Goal: Transaction & Acquisition: Purchase product/service

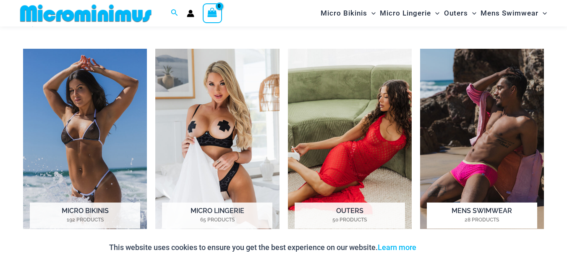
scroll to position [412, 0]
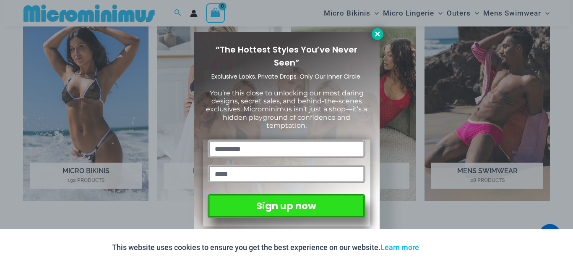
click at [376, 35] on icon at bounding box center [377, 33] width 5 height 5
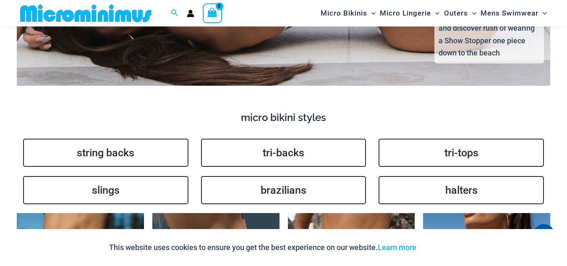
scroll to position [1629, 0]
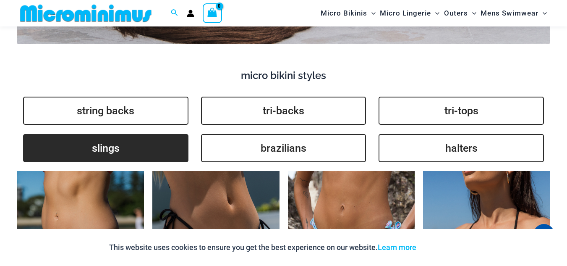
click at [111, 138] on link "slings" at bounding box center [105, 148] width 165 height 28
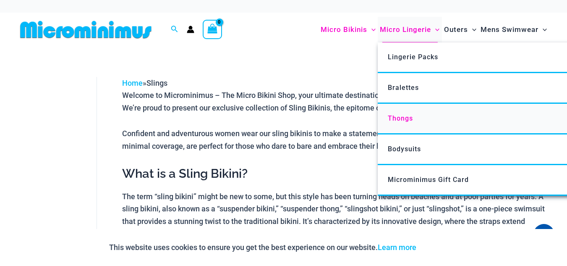
click at [405, 117] on span "Thongs" at bounding box center [400, 118] width 25 height 8
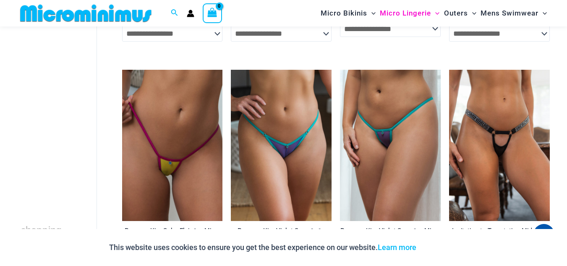
scroll to position [538, 0]
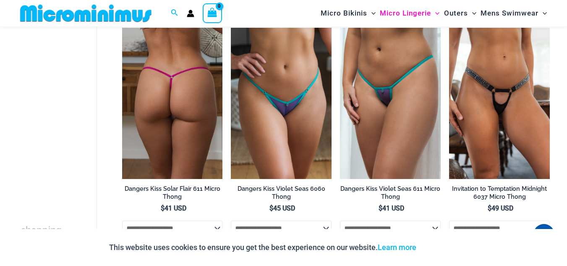
click at [185, 128] on img at bounding box center [172, 103] width 101 height 151
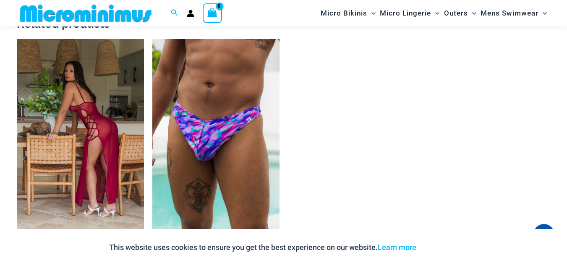
scroll to position [1336, 0]
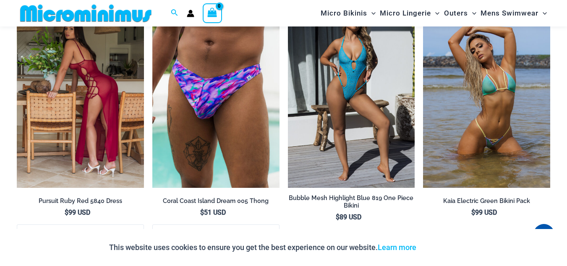
click at [91, 98] on img at bounding box center [80, 92] width 127 height 190
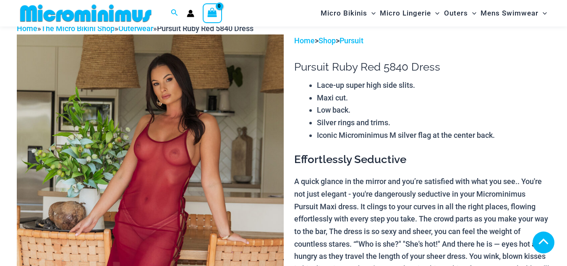
scroll to position [420, 0]
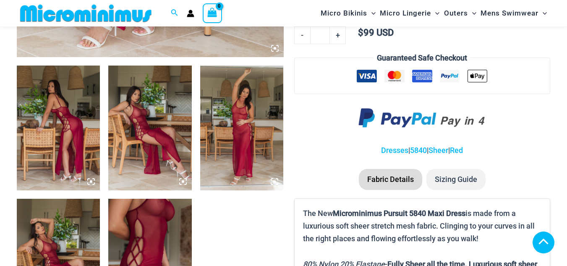
click at [159, 226] on img at bounding box center [149, 260] width 83 height 125
